Goal: Transaction & Acquisition: Subscribe to service/newsletter

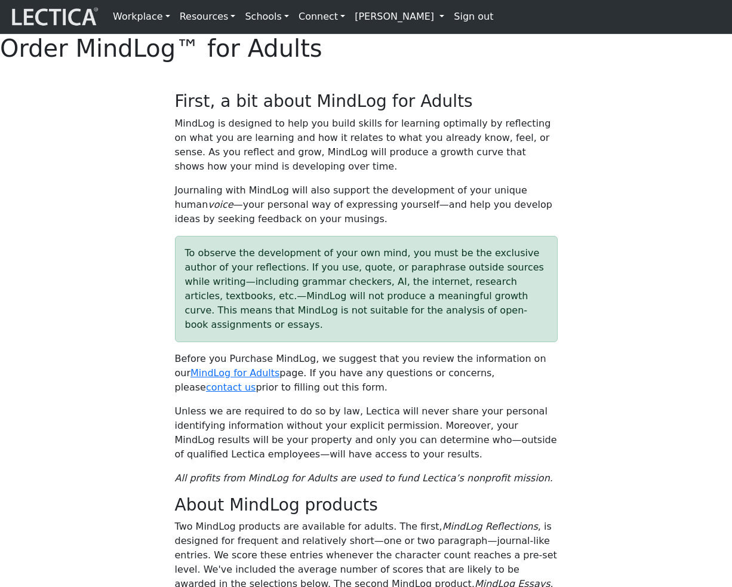
select select "2016"
select select "07"
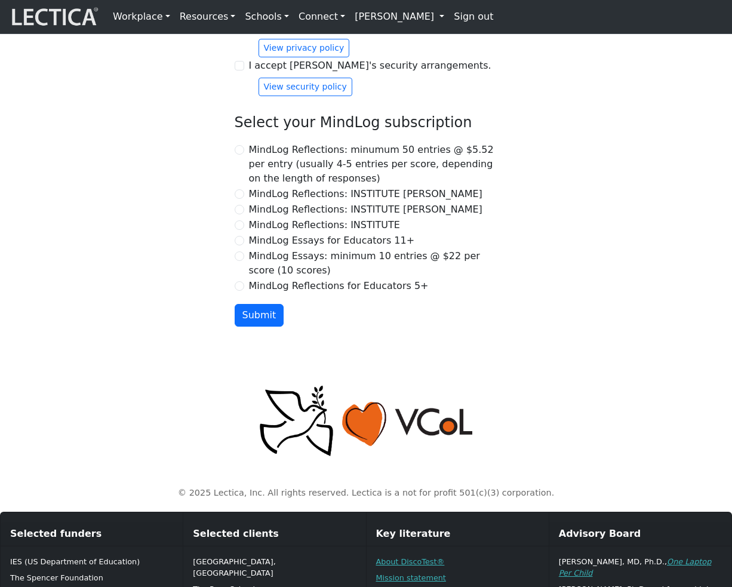
scroll to position [1362, 0]
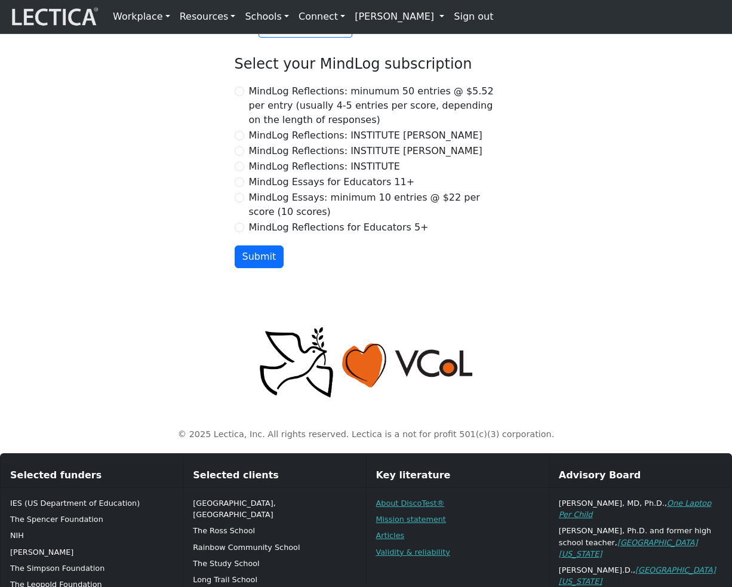
checkbox input "true"
click at [244, 232] on input "MindLog Reflections for Educators 5+" at bounding box center [240, 228] width 10 height 10
radio input "true"
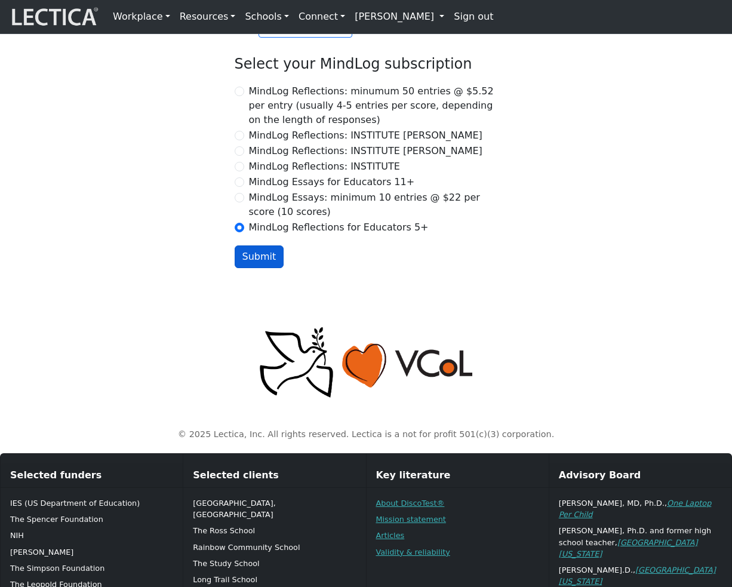
click at [256, 268] on button "Submit" at bounding box center [260, 256] width 50 height 23
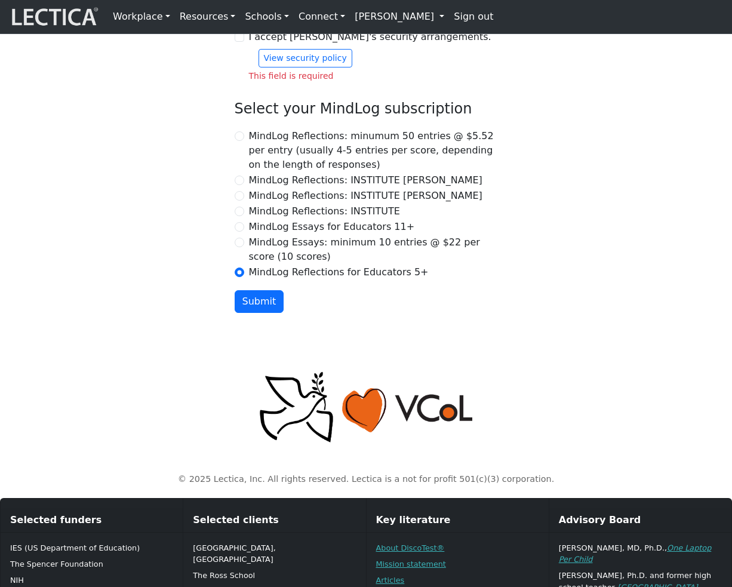
click at [239, 29] on div "I accept Lectica's privacy policy. View privacy policy This field is required" at bounding box center [366, 2] width 263 height 53
checkbox input "true"
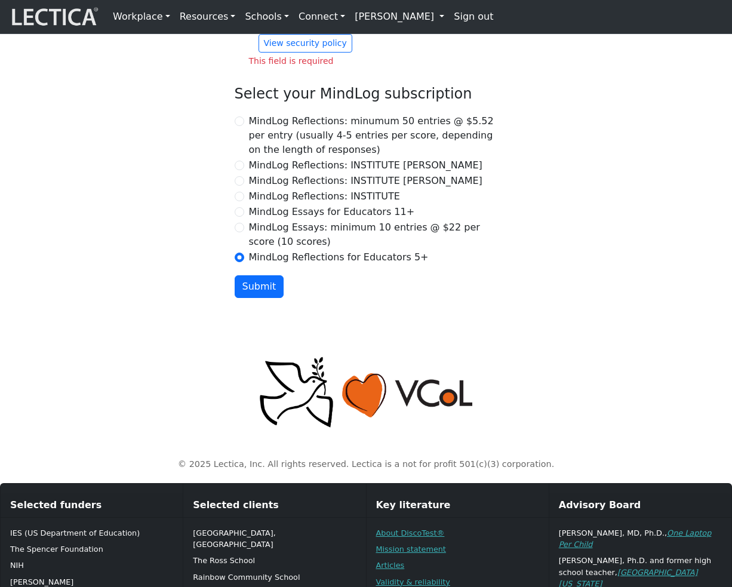
click at [239, 27] on input "I accept [PERSON_NAME]'s security arrangements." at bounding box center [240, 22] width 10 height 10
checkbox input "true"
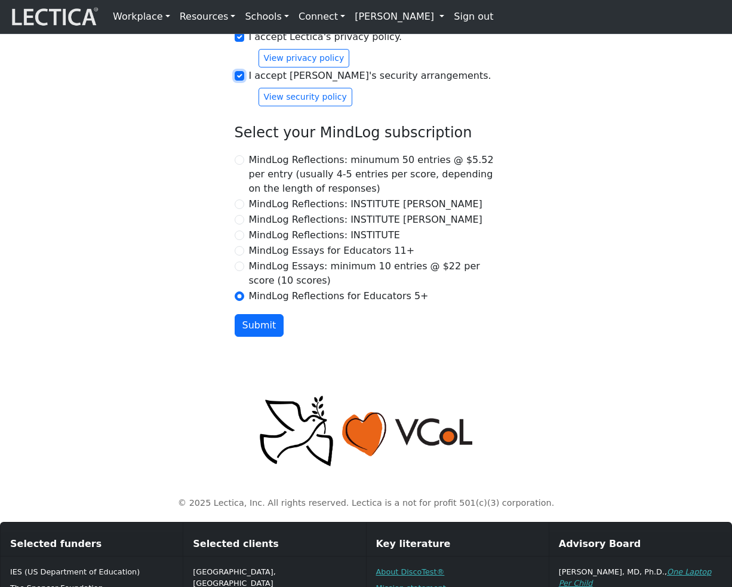
scroll to position [1308, 0]
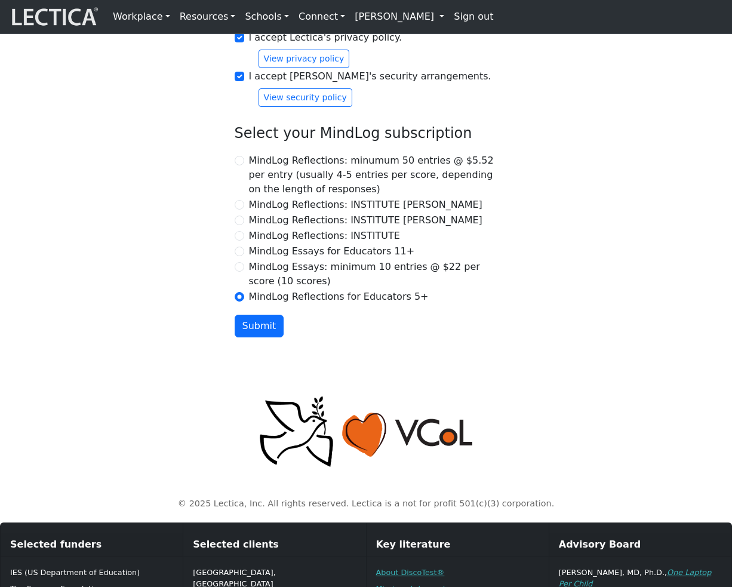
checkbox input "true"
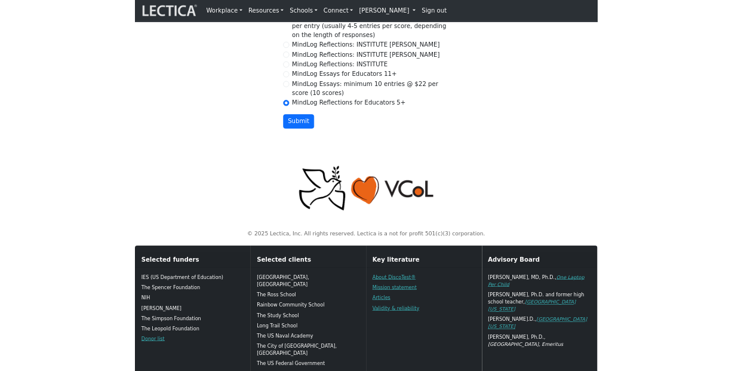
scroll to position [1594, 0]
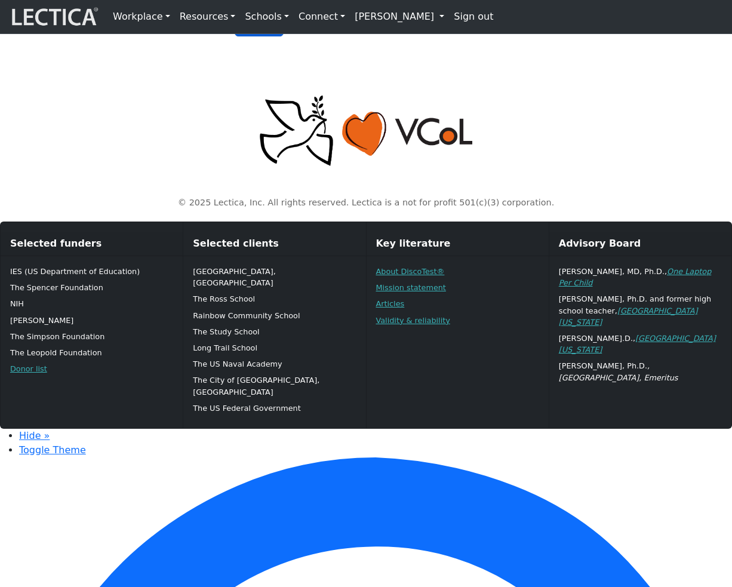
click at [248, 36] on button "Submit" at bounding box center [260, 25] width 50 height 23
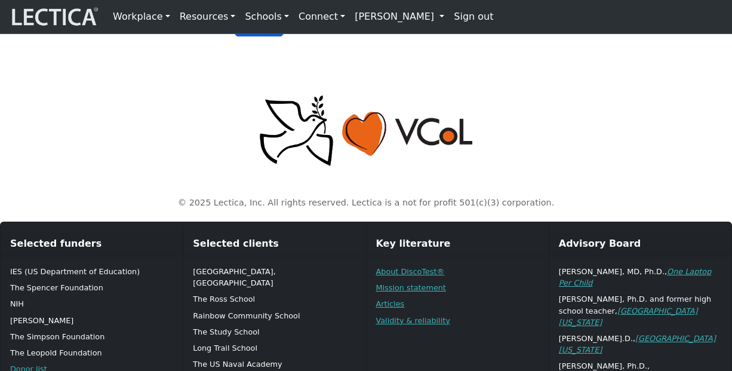
click at [263, 36] on button "Submit" at bounding box center [260, 25] width 50 height 23
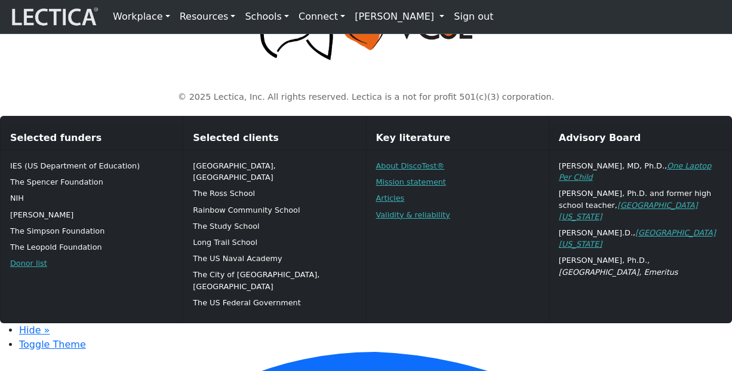
scroll to position [1718, 0]
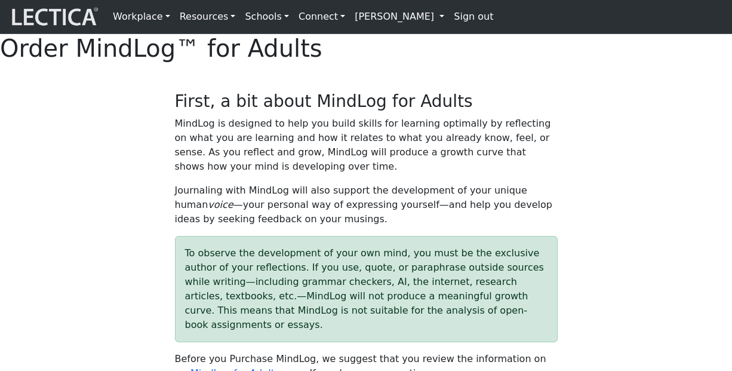
select select "2016"
select select "07"
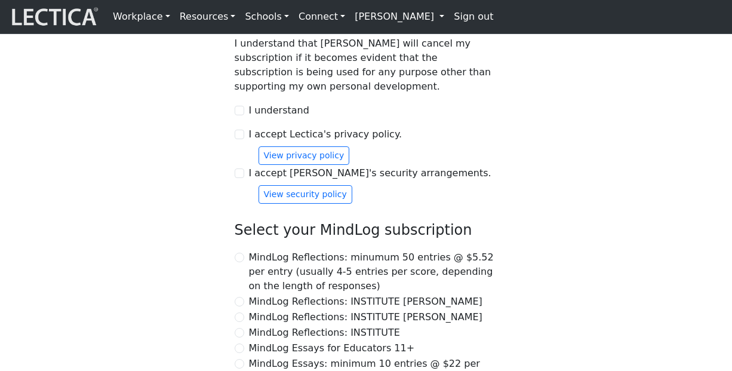
scroll to position [1167, 0]
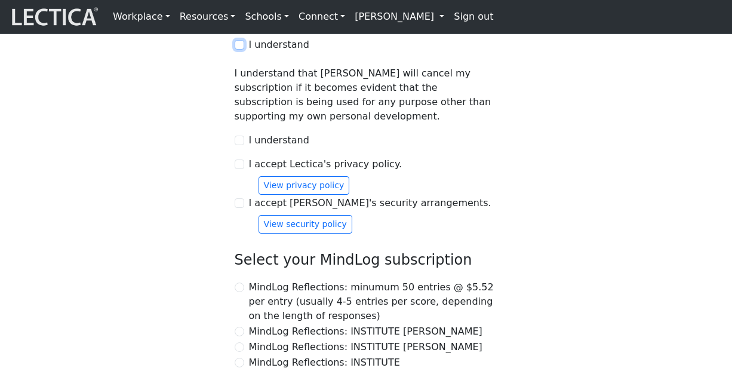
click at [243, 50] on input "I understand" at bounding box center [240, 45] width 10 height 10
checkbox input "true"
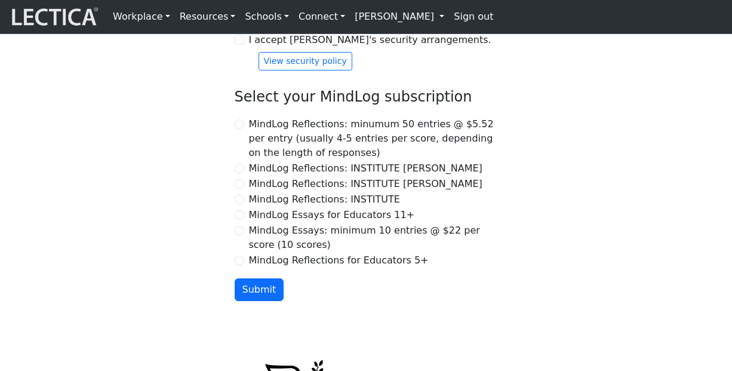
scroll to position [1330, 0]
click at [240, 5] on input "I accept Lectica's privacy policy." at bounding box center [240, 1] width 10 height 10
checkbox input "true"
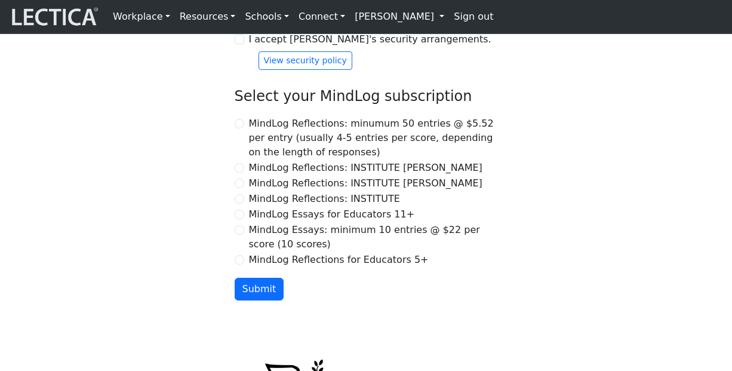
checkbox input "true"
click at [241, 44] on input "I accept [PERSON_NAME]'s security arrangements." at bounding box center [240, 40] width 10 height 10
checkbox input "true"
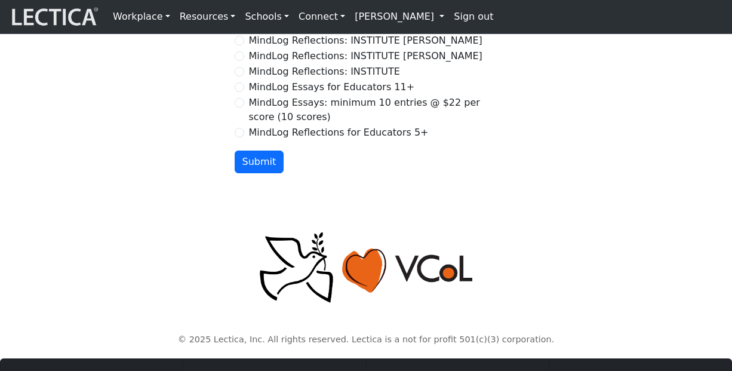
scroll to position [1459, 0]
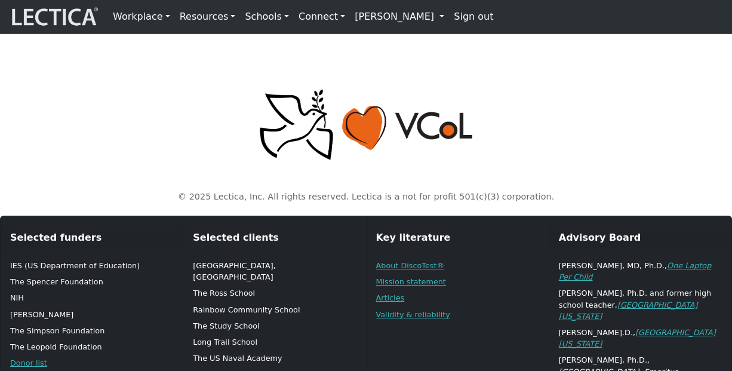
scroll to position [1610, 0]
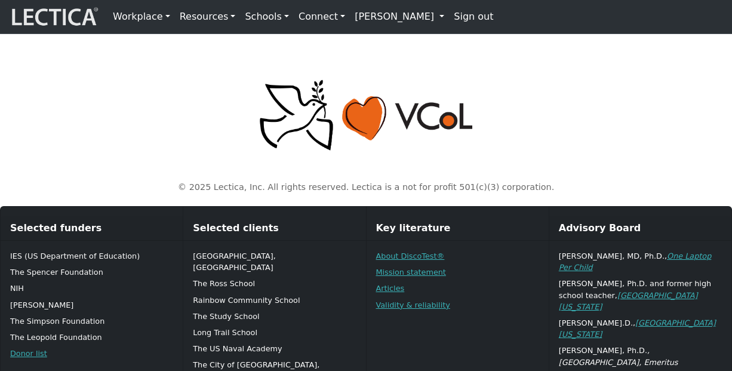
radio input "true"
click at [263, 21] on button "Submit" at bounding box center [260, 9] width 50 height 23
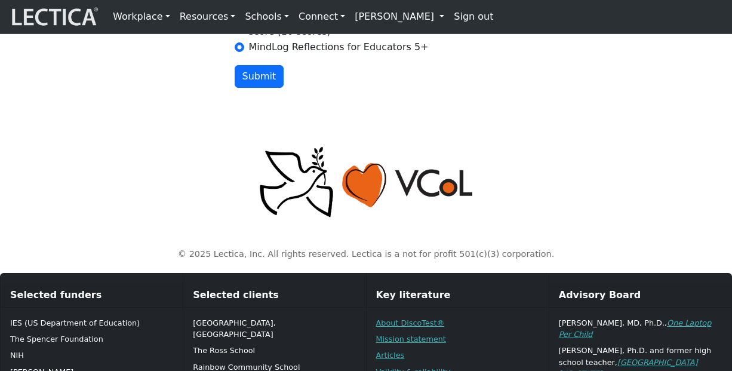
scroll to position [1583, 0]
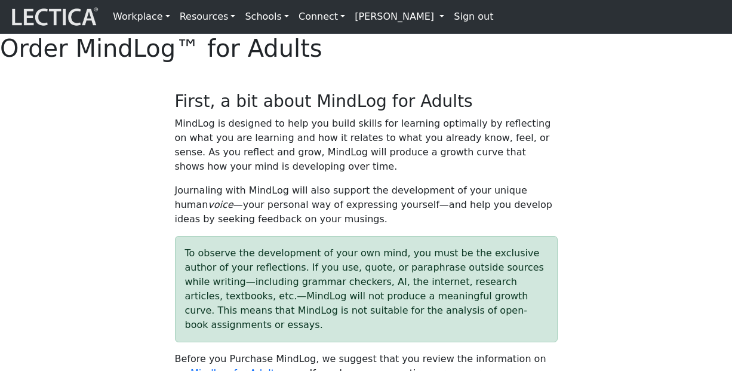
select select "2016"
select select "07"
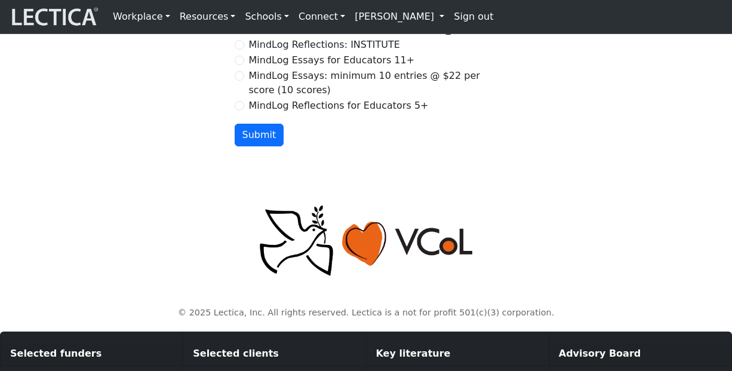
scroll to position [1237, 0]
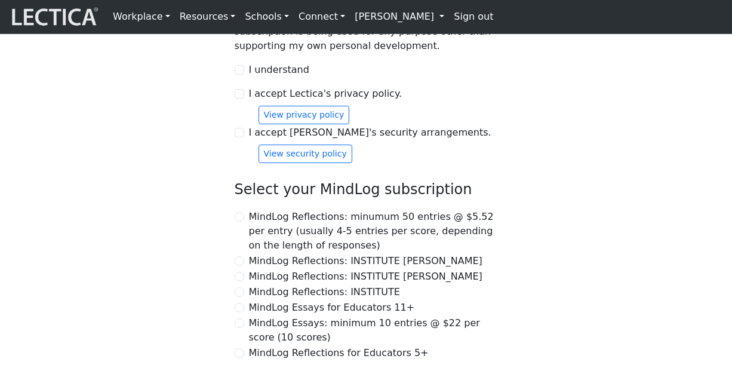
checkbox input "true"
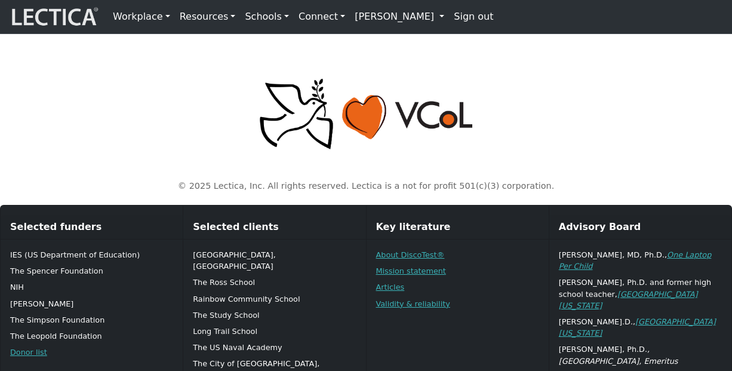
scroll to position [1624, 0]
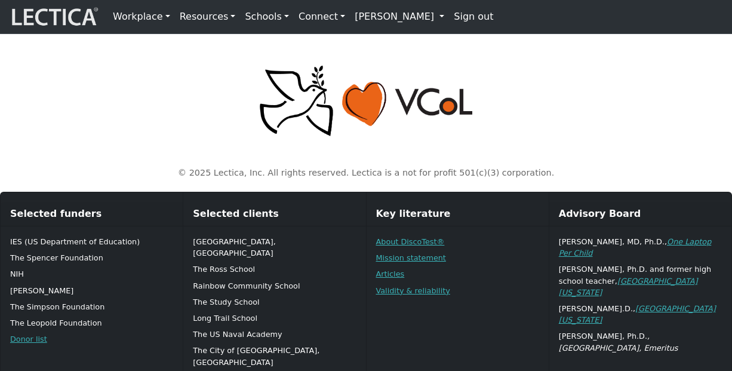
radio input "true"
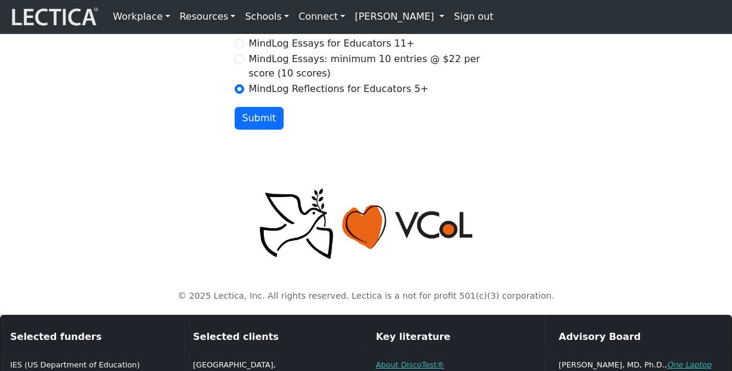
scroll to position [1491, 0]
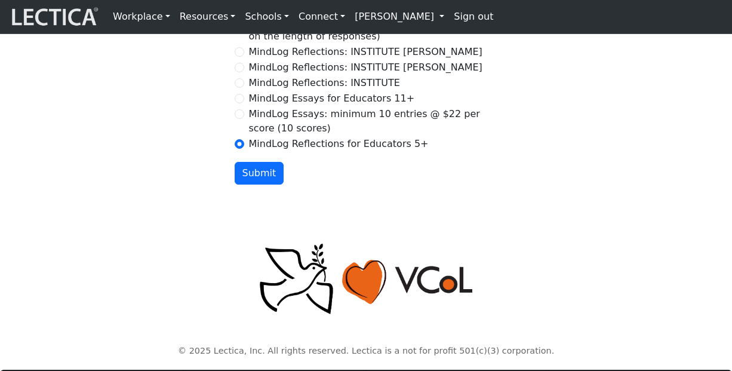
checkbox input "true"
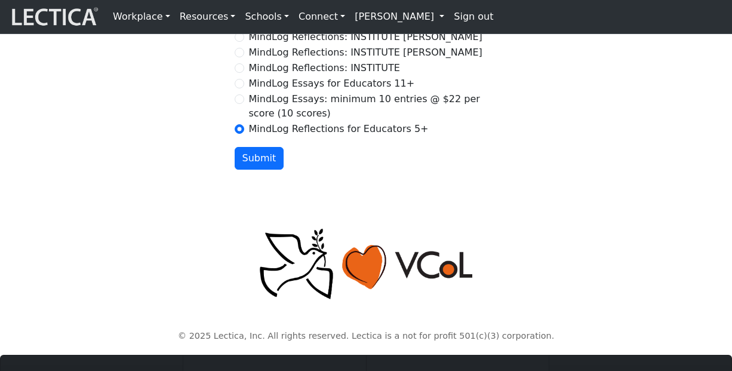
checkbox input "true"
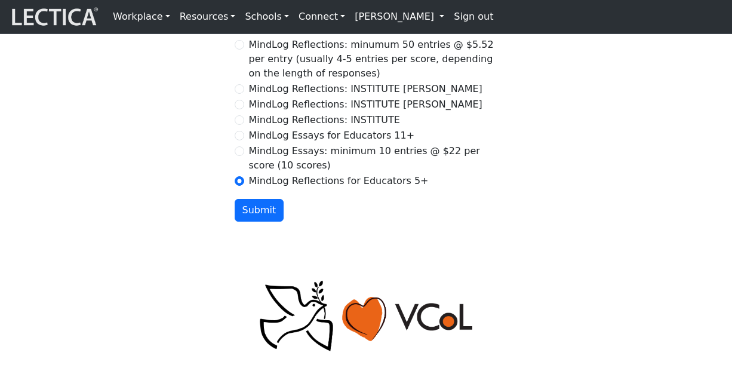
scroll to position [1417, 0]
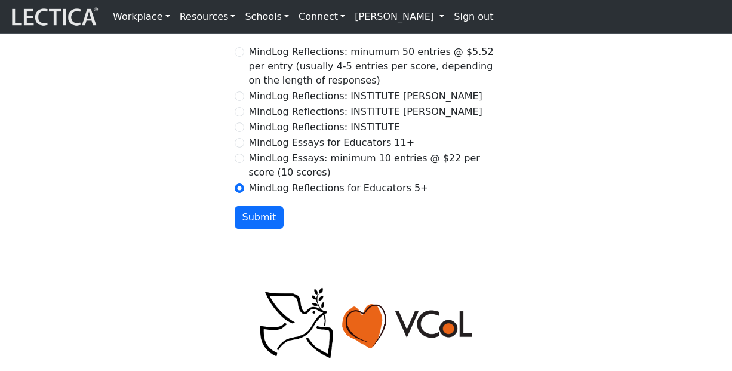
checkbox input "true"
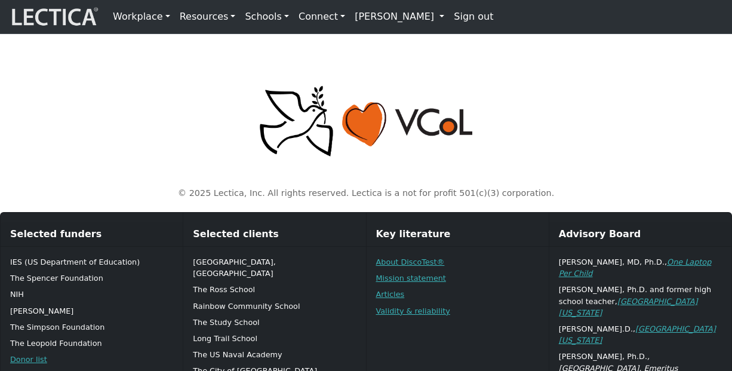
scroll to position [1688, 0]
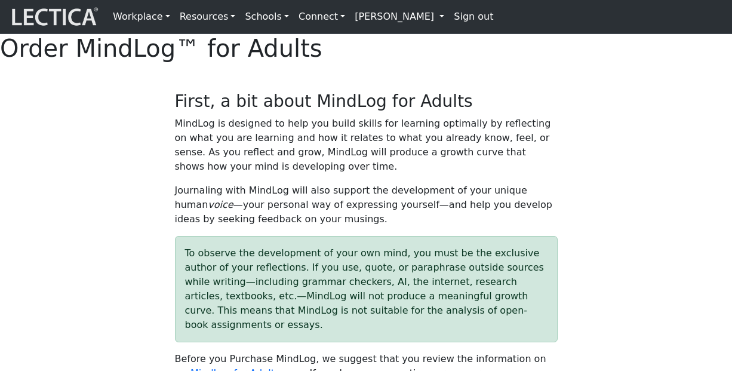
select select "2016"
select select "07"
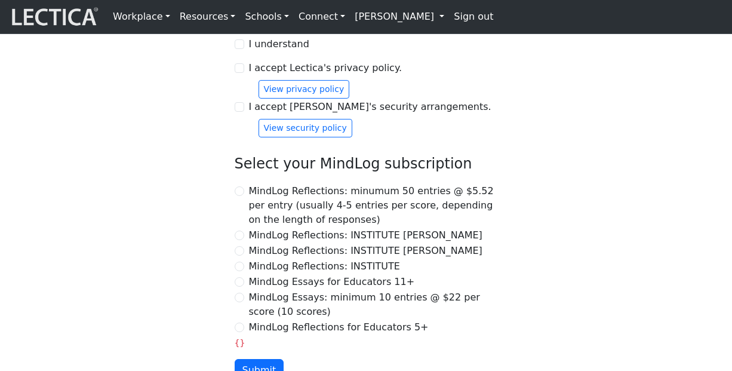
scroll to position [1206, 0]
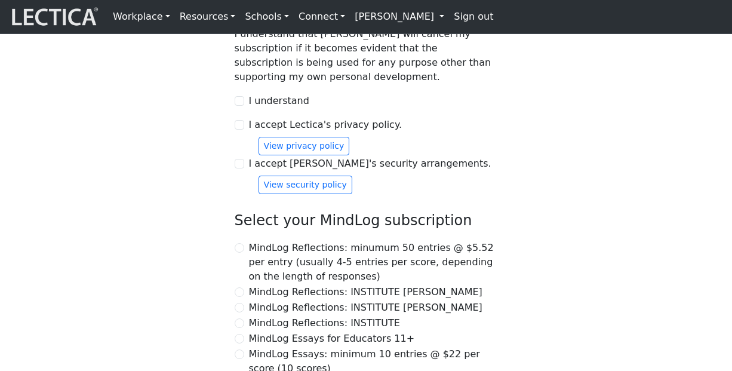
click at [238, 10] on input "I understand" at bounding box center [240, 6] width 10 height 10
checkbox input "true"
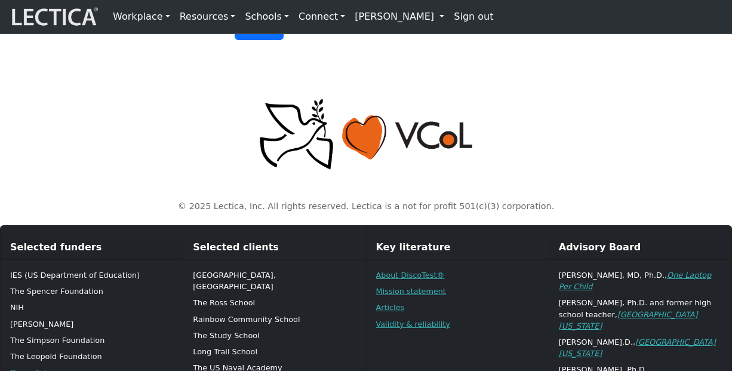
scroll to position [1608, 0]
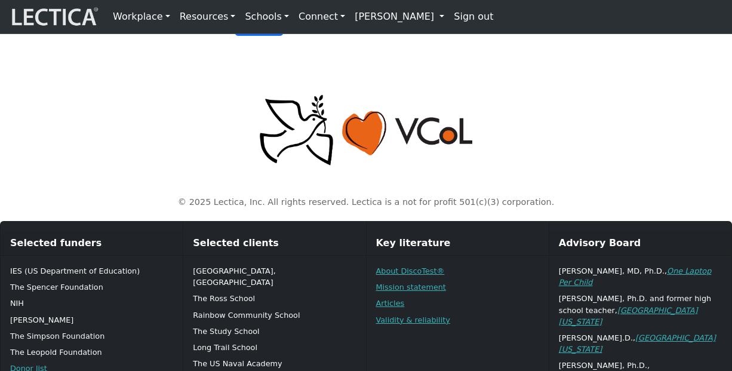
radio input "true"
click at [254, 36] on button "Submit" at bounding box center [260, 24] width 50 height 23
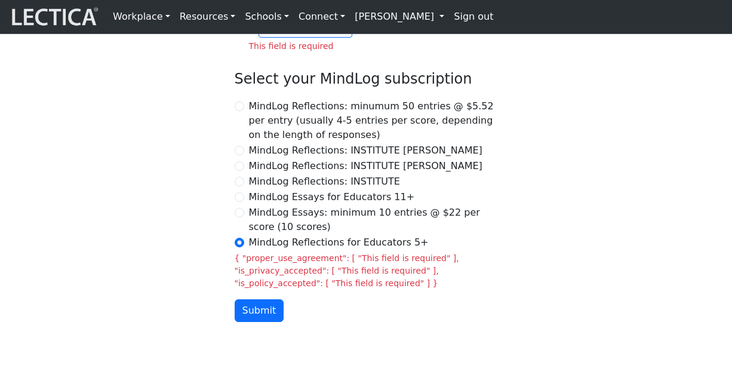
scroll to position [1389, 0]
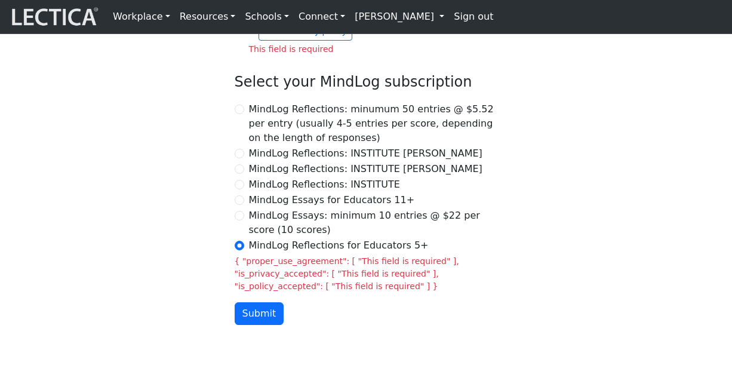
checkbox input "true"
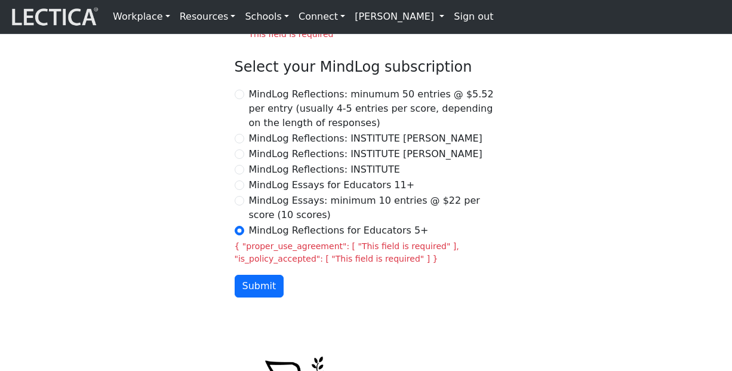
checkbox input "true"
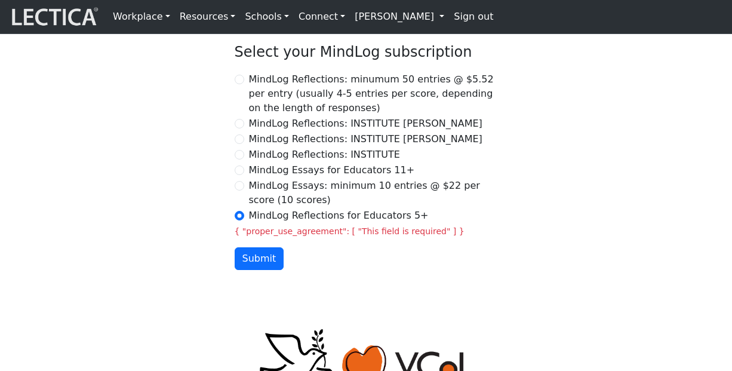
scroll to position [1392, 0]
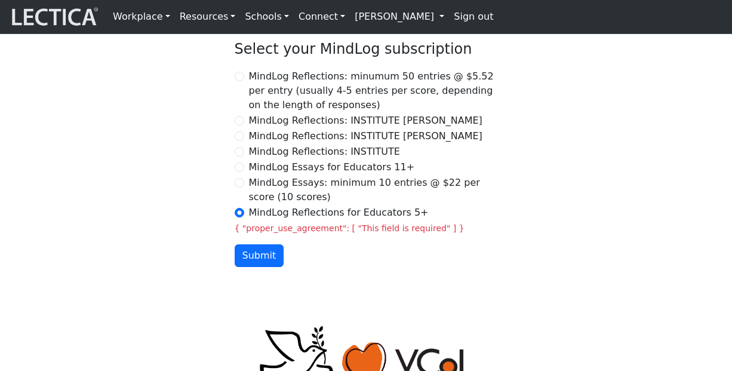
drag, startPoint x: 238, startPoint y: 109, endPoint x: 218, endPoint y: 122, distance: 24.5
checkbox input "true"
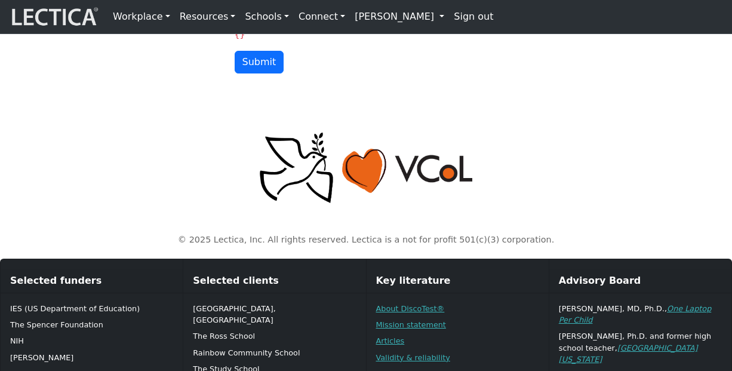
scroll to position [1589, 0]
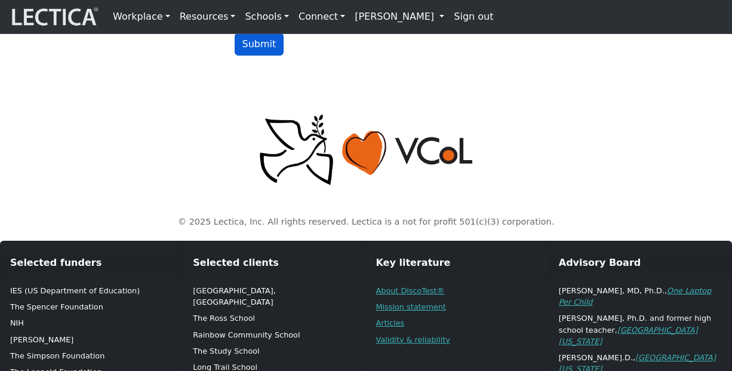
click at [256, 56] on button "Submit" at bounding box center [260, 44] width 50 height 23
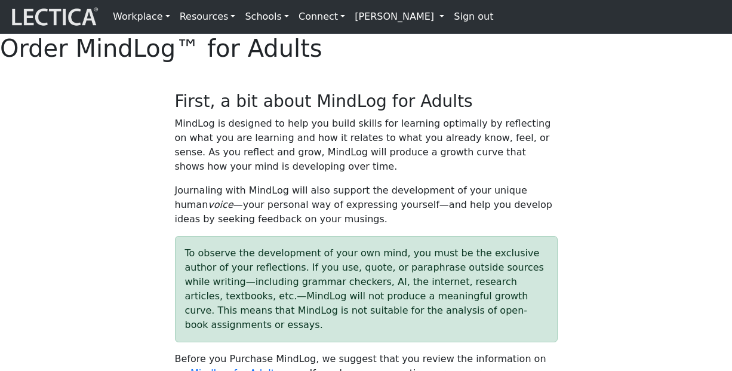
select select "2016"
select select "07"
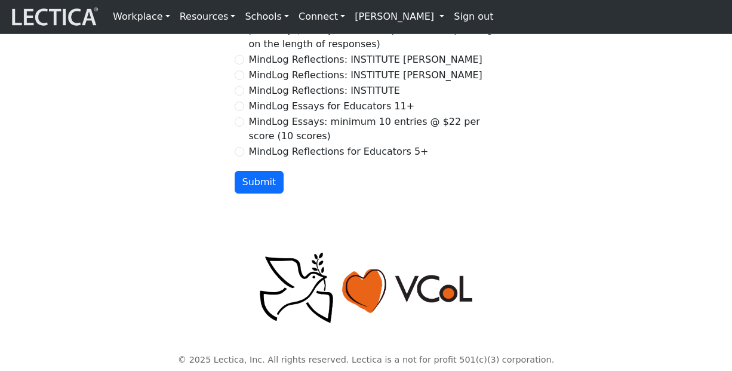
scroll to position [1570, 0]
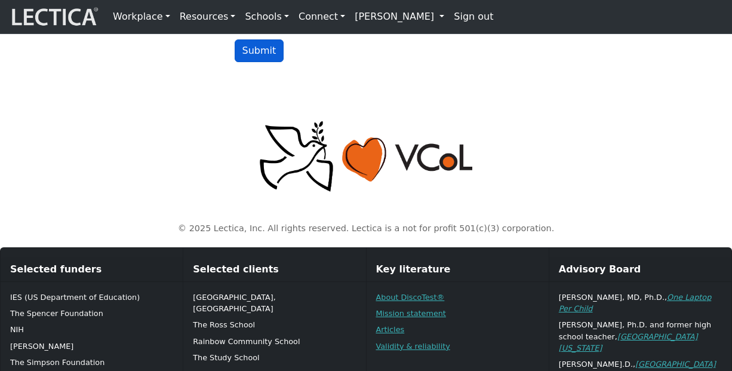
click at [253, 62] on button "Submit" at bounding box center [260, 50] width 50 height 23
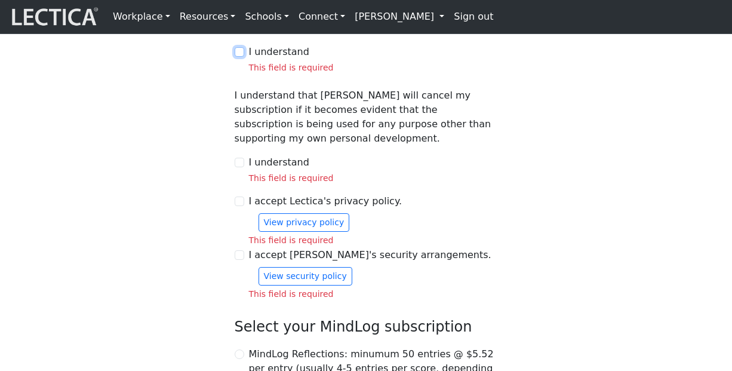
scroll to position [1156, 0]
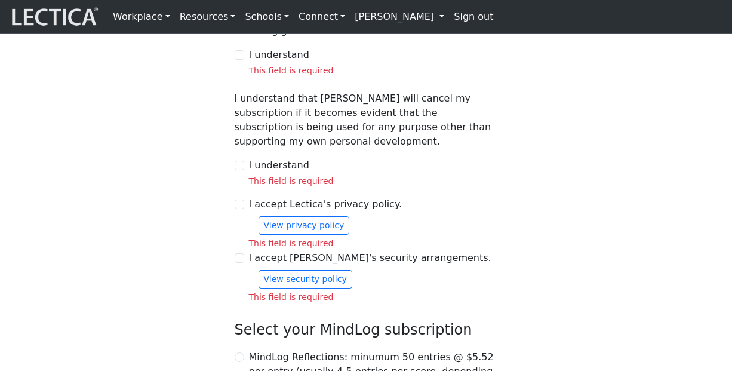
click at [242, 77] on div "I understand This field is required" at bounding box center [366, 62] width 263 height 29
click at [242, 60] on input "I understand" at bounding box center [240, 55] width 10 height 10
checkbox input "true"
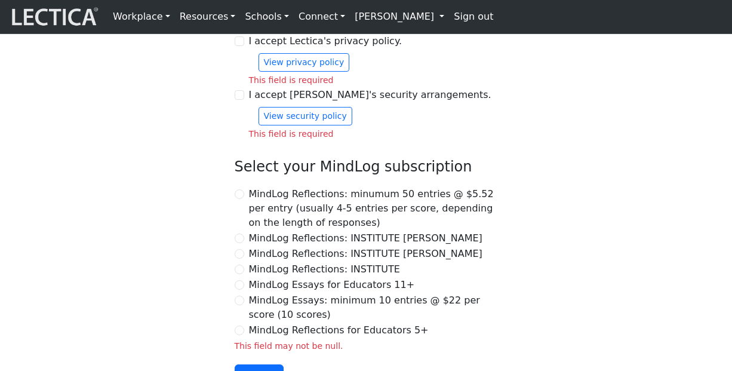
scroll to position [1305, 0]
click at [232, 198] on div "Subscription form The birthdate information below is required for creating an a…" at bounding box center [366, 23] width 278 height 726
click at [244, 7] on input "I understand" at bounding box center [240, 2] width 10 height 10
checkbox input "true"
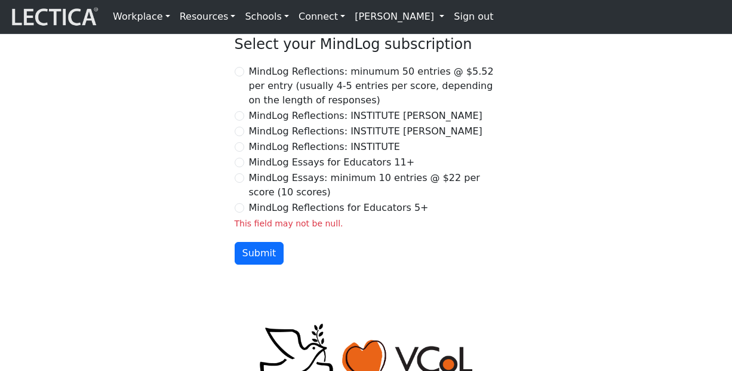
scroll to position [1428, 0]
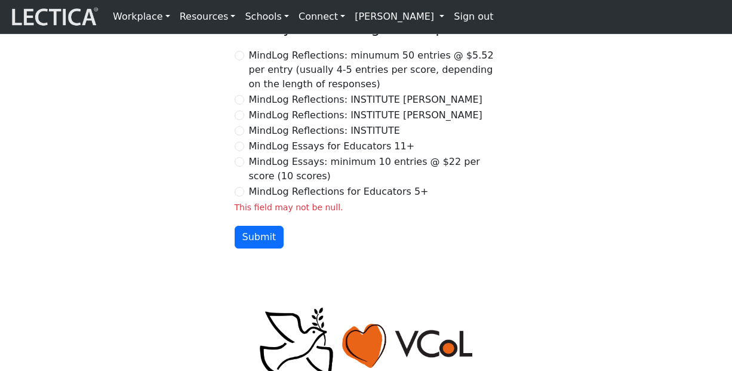
checkbox input "true"
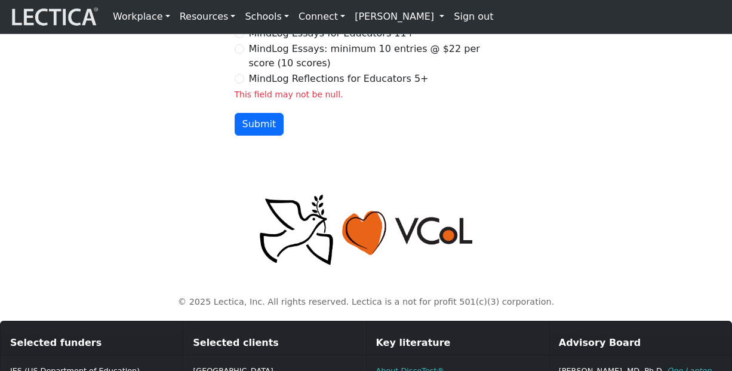
scroll to position [1525, 0]
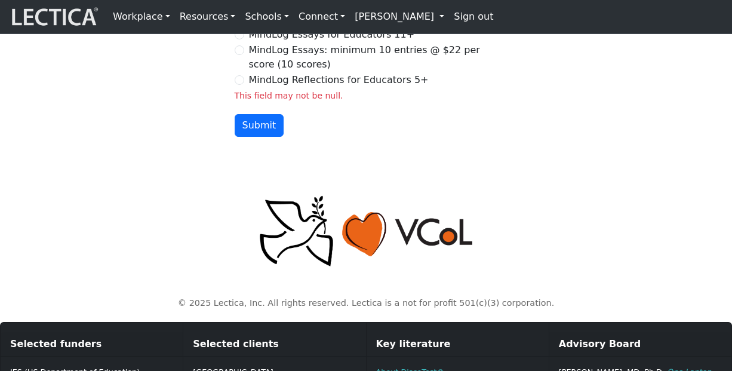
checkbox input "true"
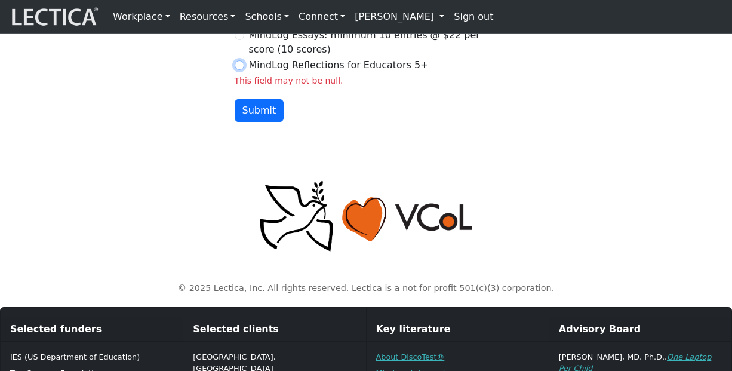
click at [242, 70] on input "MindLog Reflections for Educators 5+" at bounding box center [240, 65] width 10 height 10
radio input "true"
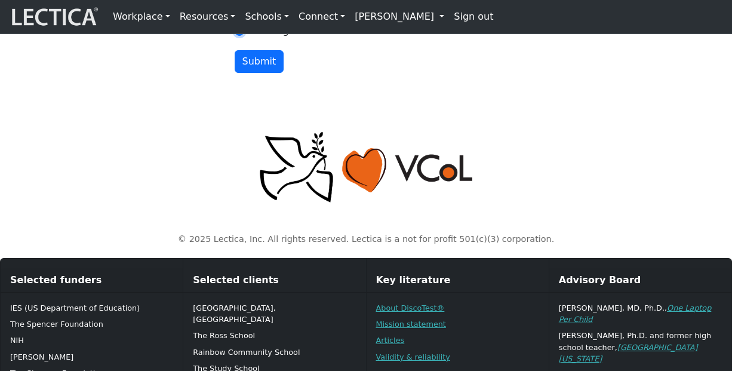
scroll to position [1580, 0]
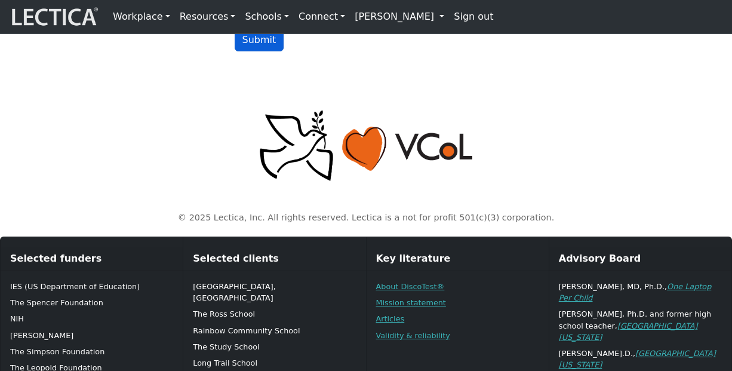
click at [260, 51] on button "Submit" at bounding box center [260, 40] width 50 height 23
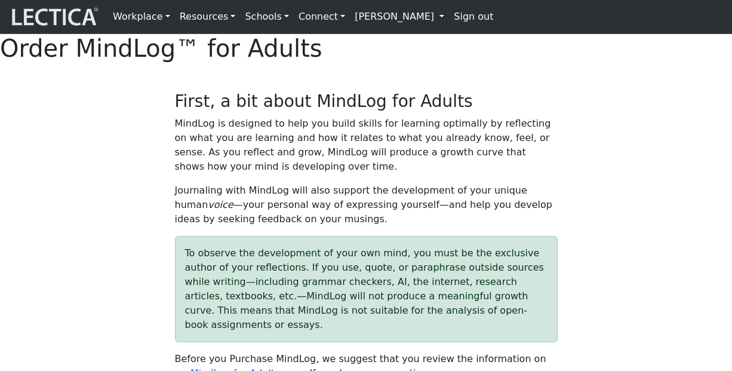
select select "2016"
select select "07"
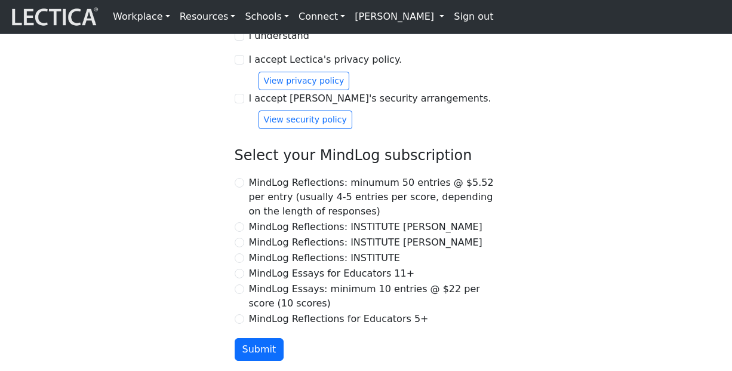
scroll to position [1275, 0]
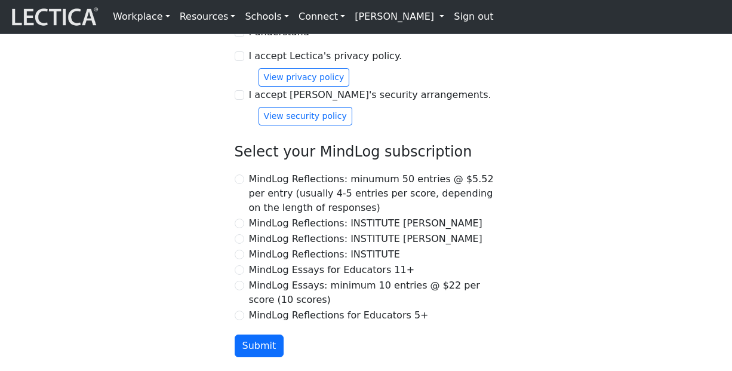
checkbox input "true"
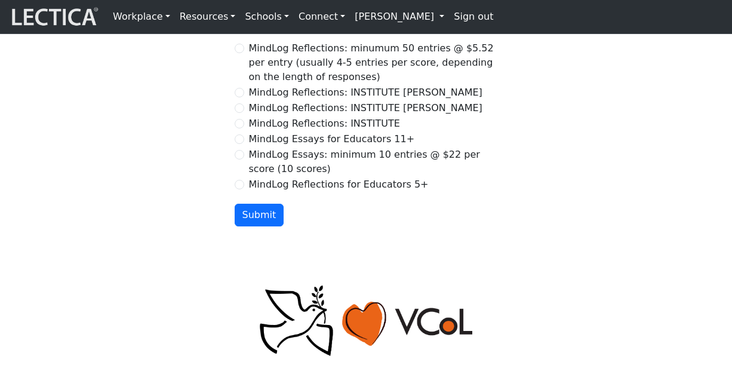
scroll to position [1408, 0]
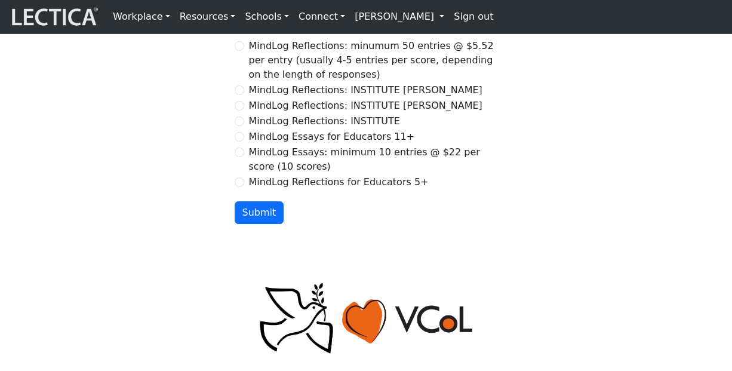
drag, startPoint x: 241, startPoint y: 96, endPoint x: 242, endPoint y: 115, distance: 19.1
checkbox input "true"
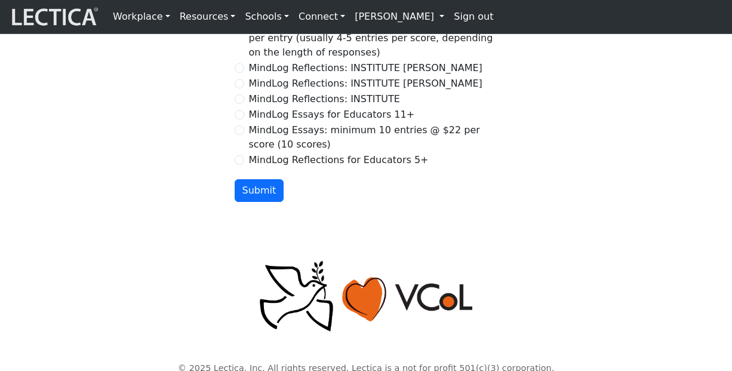
scroll to position [1425, 0]
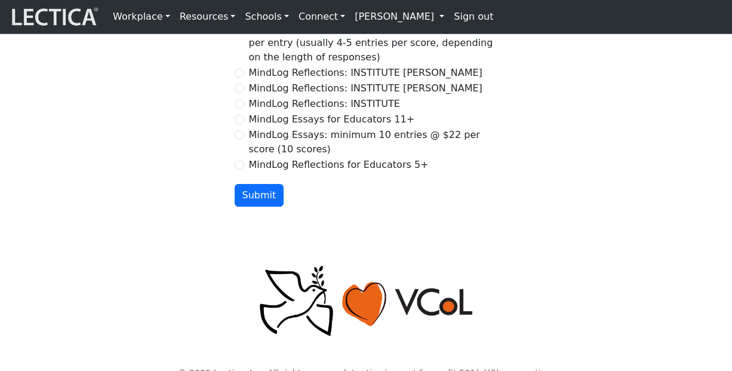
checkbox input "true"
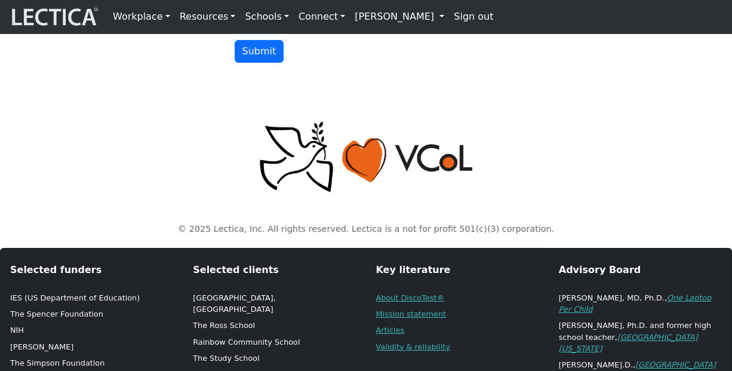
scroll to position [1621, 0]
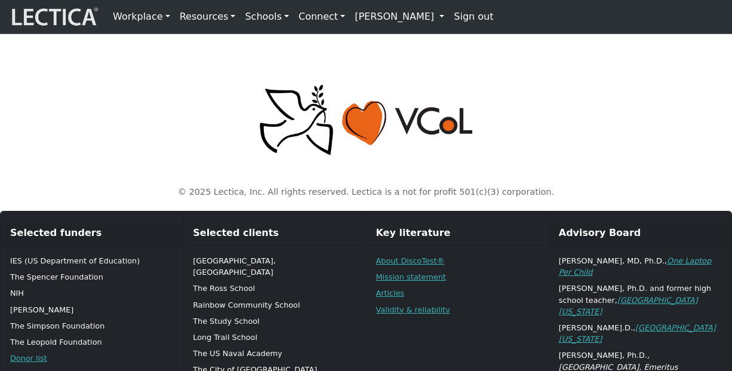
radio input "true"
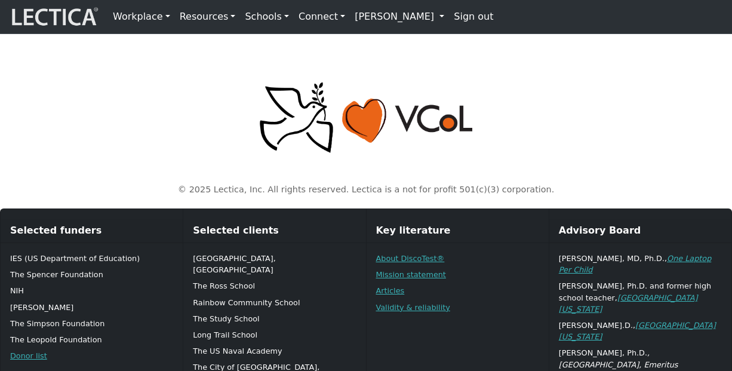
scroll to position [1619, 0]
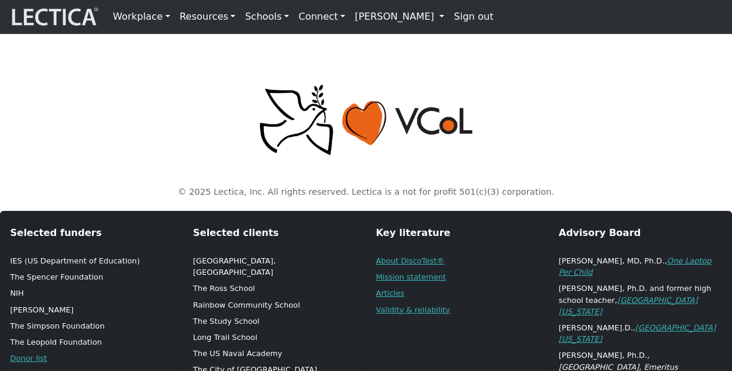
click at [130, 208] on div "© 2025 Lectica, Inc. All rights reserved. Lectica is a not for profit 501(c)(3)…" at bounding box center [366, 131] width 681 height 154
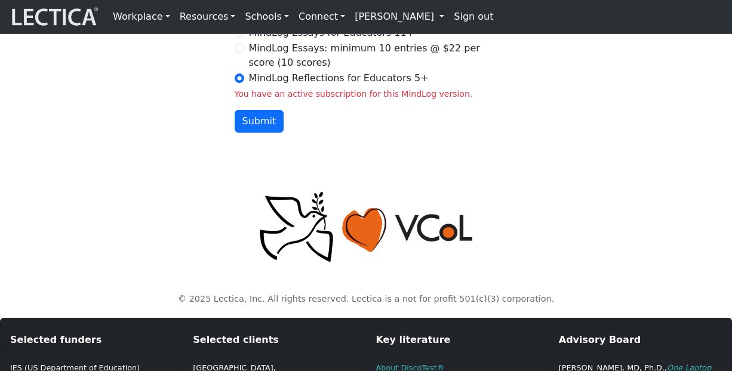
scroll to position [1497, 0]
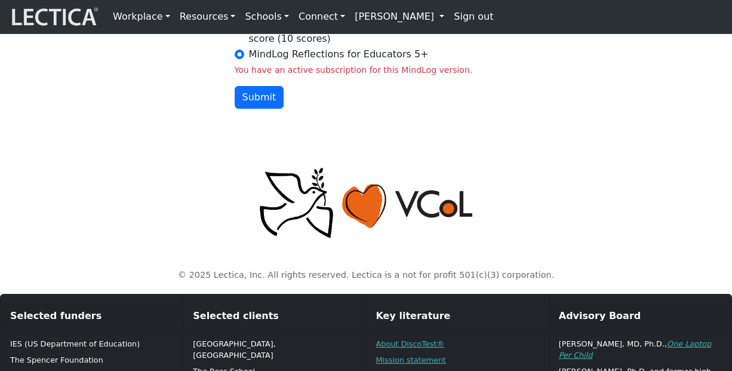
scroll to position [1610, 0]
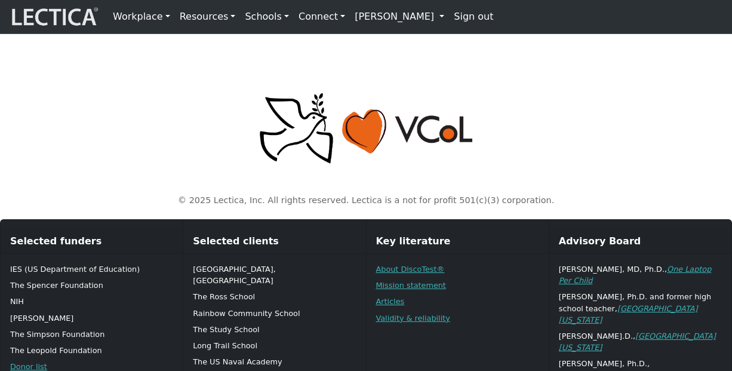
click at [253, 34] on button "Submit" at bounding box center [260, 22] width 50 height 23
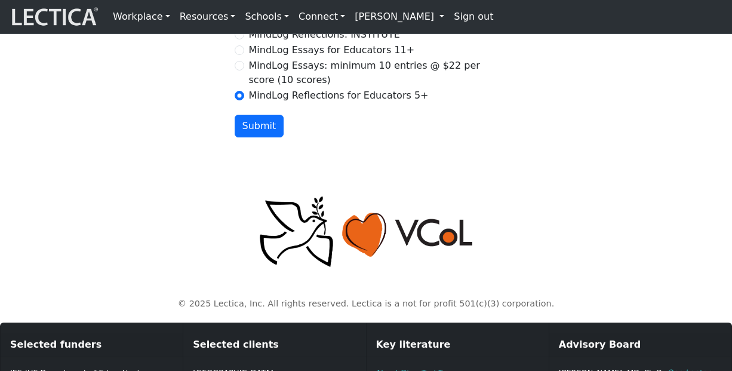
scroll to position [1507, 0]
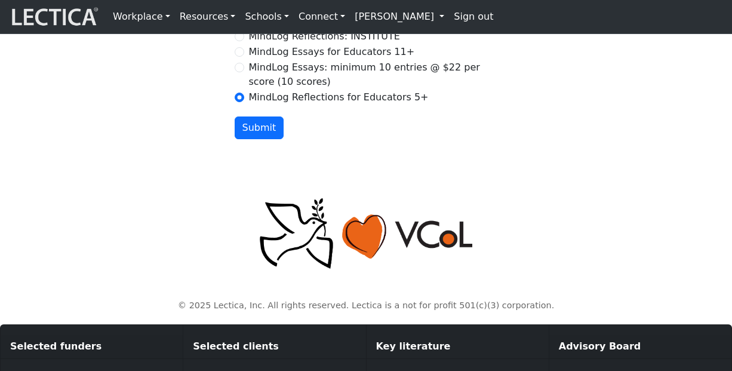
checkbox input "true"
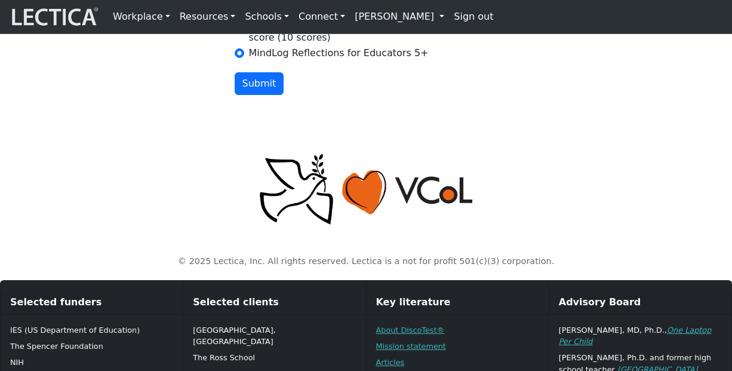
scroll to position [1595, 0]
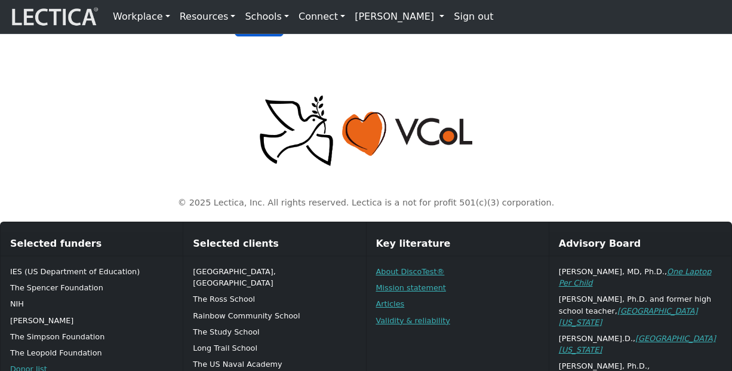
click at [249, 36] on button "Submit" at bounding box center [260, 25] width 50 height 23
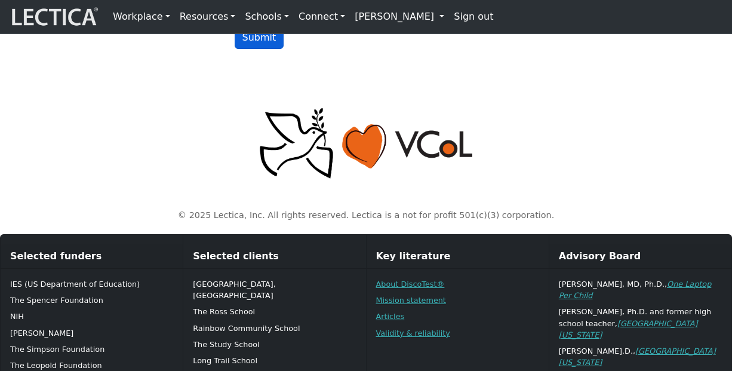
click at [258, 49] on button "Submit" at bounding box center [260, 37] width 50 height 23
radio input "true"
click at [261, 49] on button "Submit" at bounding box center [260, 37] width 50 height 23
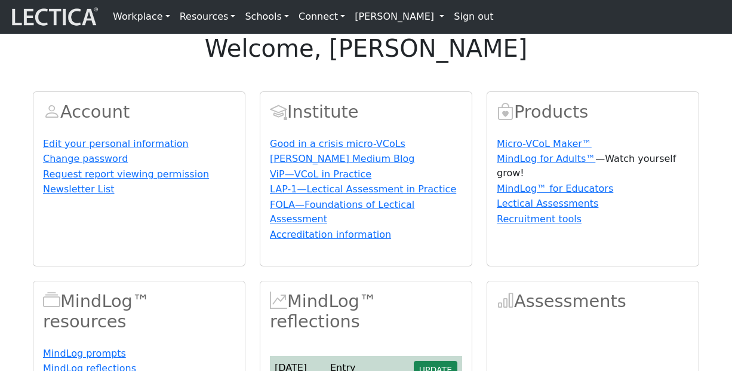
click at [421, 115] on div "Account Edit your personal information Change password Request report viewing p…" at bounding box center [366, 299] width 681 height 444
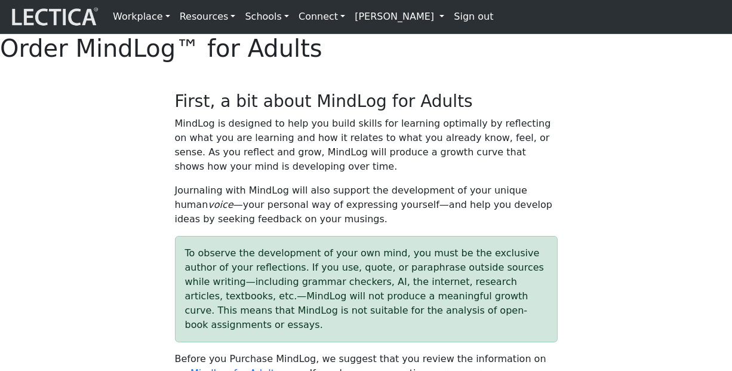
select select "2016"
select select "07"
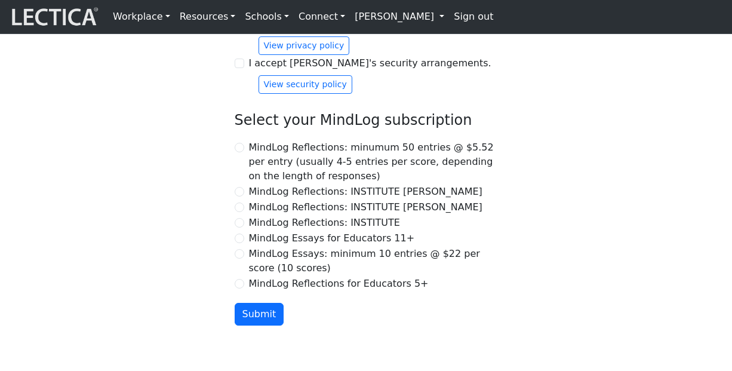
scroll to position [1311, 0]
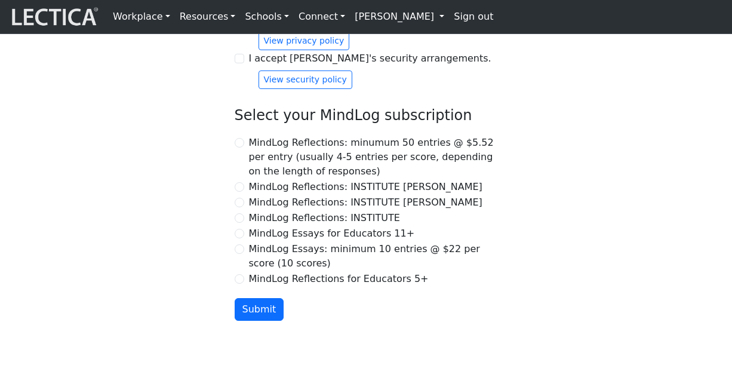
checkbox input "true"
click at [239, 24] on input "I accept Lectica's privacy policy." at bounding box center [240, 20] width 10 height 10
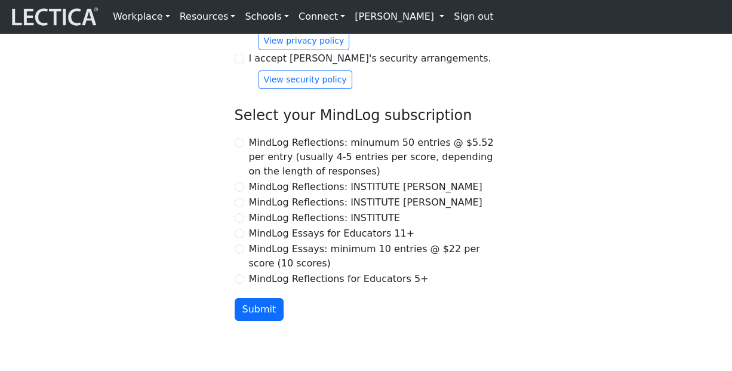
checkbox input "true"
drag, startPoint x: 239, startPoint y: 260, endPoint x: 221, endPoint y: 260, distance: 17.9
click at [241, 63] on input "I accept [PERSON_NAME]'s security arrangements." at bounding box center [240, 59] width 10 height 10
checkbox input "true"
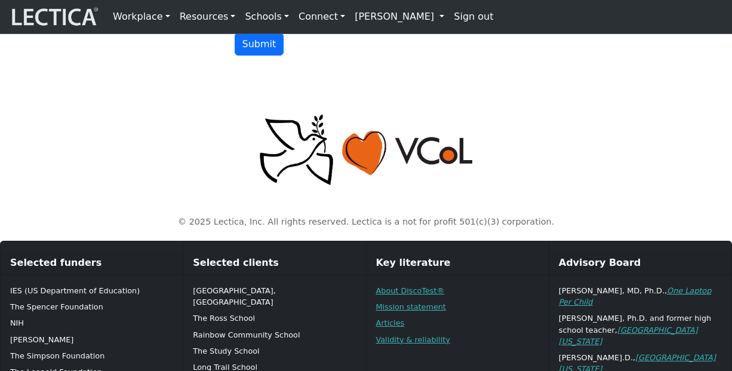
scroll to position [1586, 0]
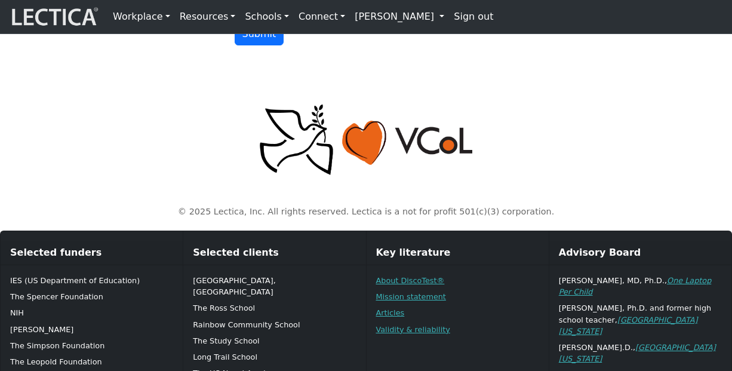
click at [237, 8] on input "MindLog Reflections for Educators 5+" at bounding box center [240, 4] width 10 height 10
radio input "true"
click at [251, 45] on button "Submit" at bounding box center [260, 34] width 50 height 23
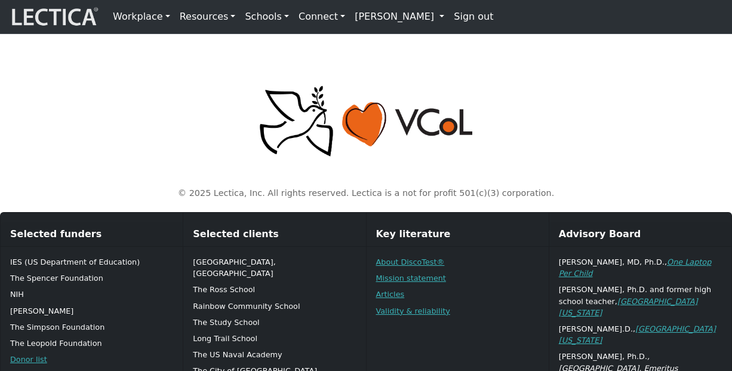
scroll to position [1633, 0]
